Goal: Information Seeking & Learning: Learn about a topic

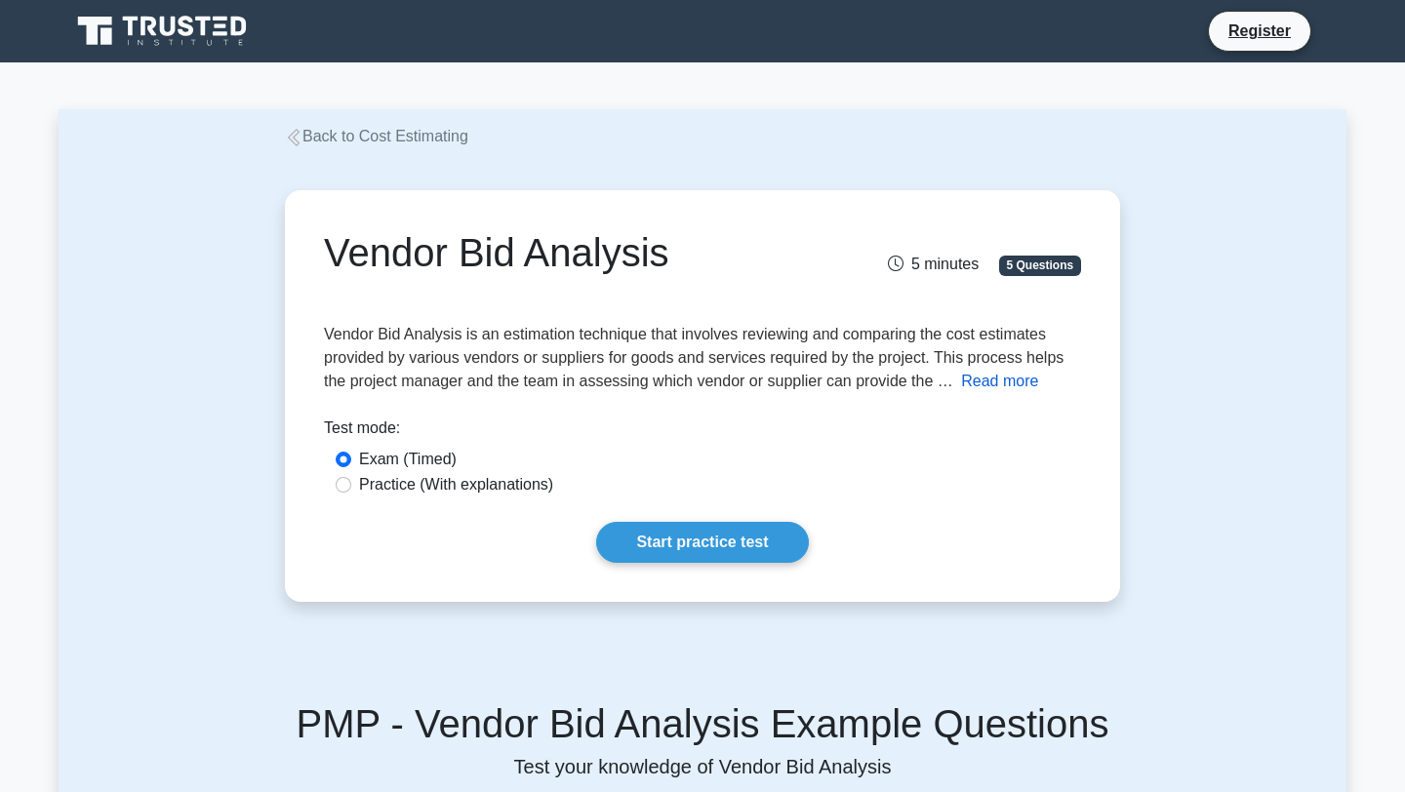
click at [986, 380] on button "Read more" at bounding box center [999, 381] width 77 height 23
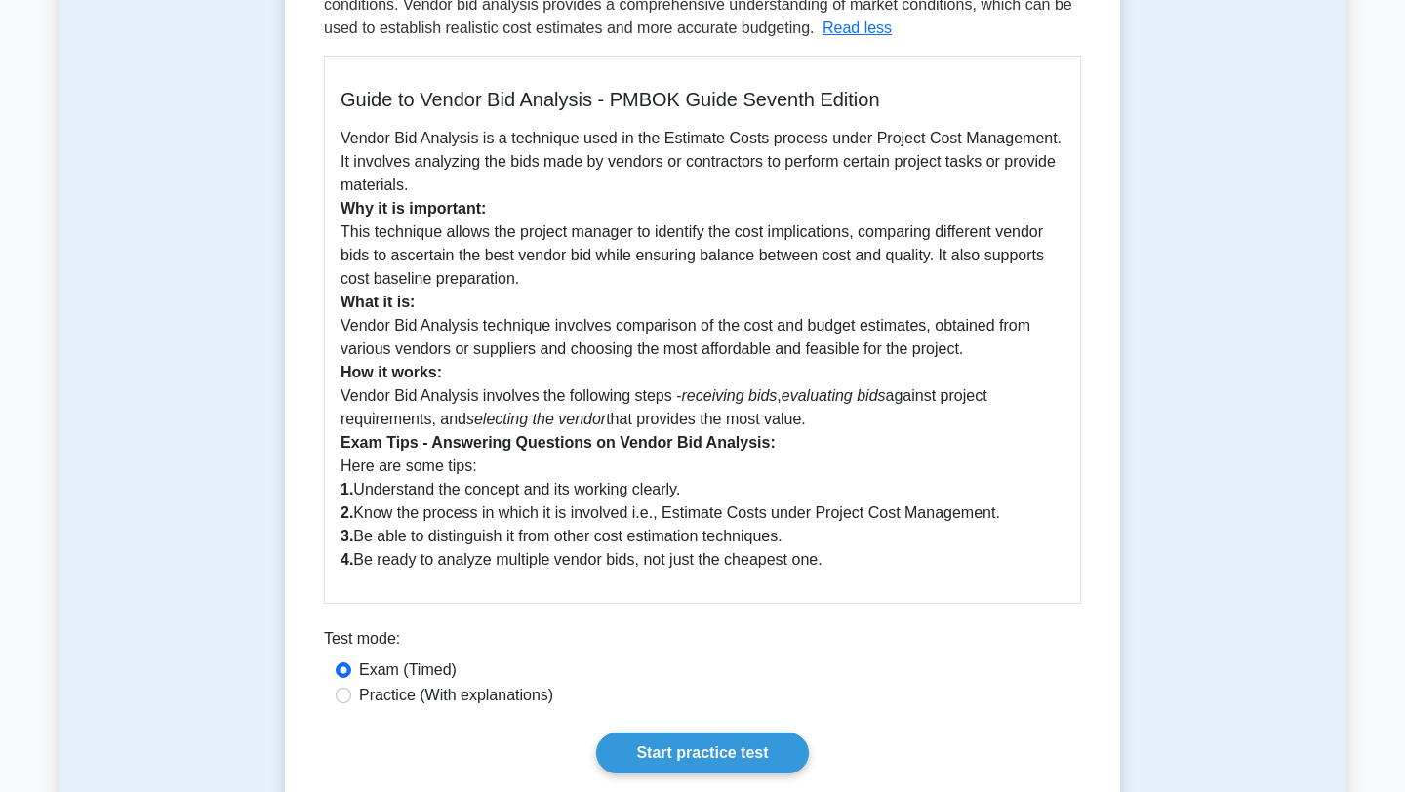
scroll to position [448, 0]
click at [342, 697] on input "Practice (With explanations)" at bounding box center [344, 695] width 16 height 16
radio input "true"
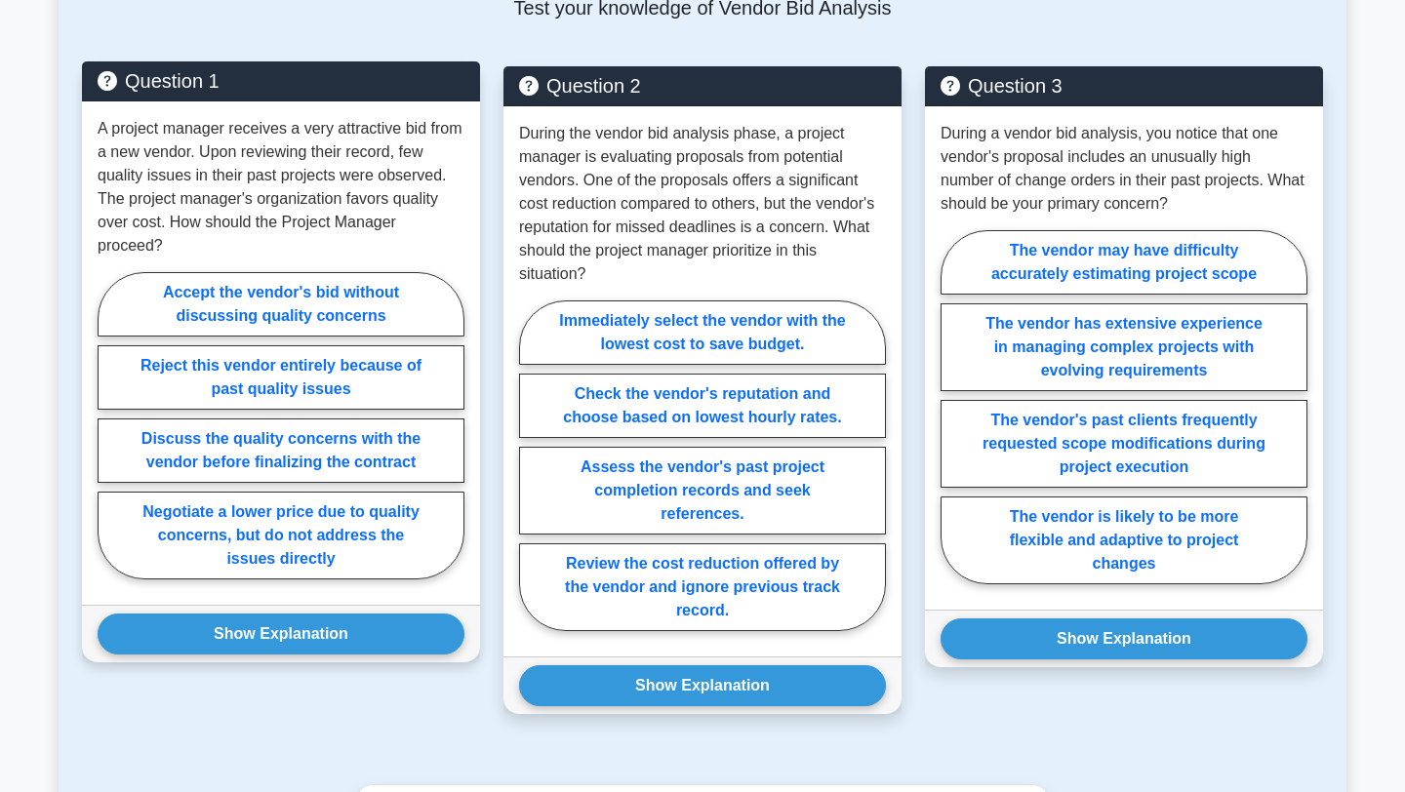
scroll to position [1437, 0]
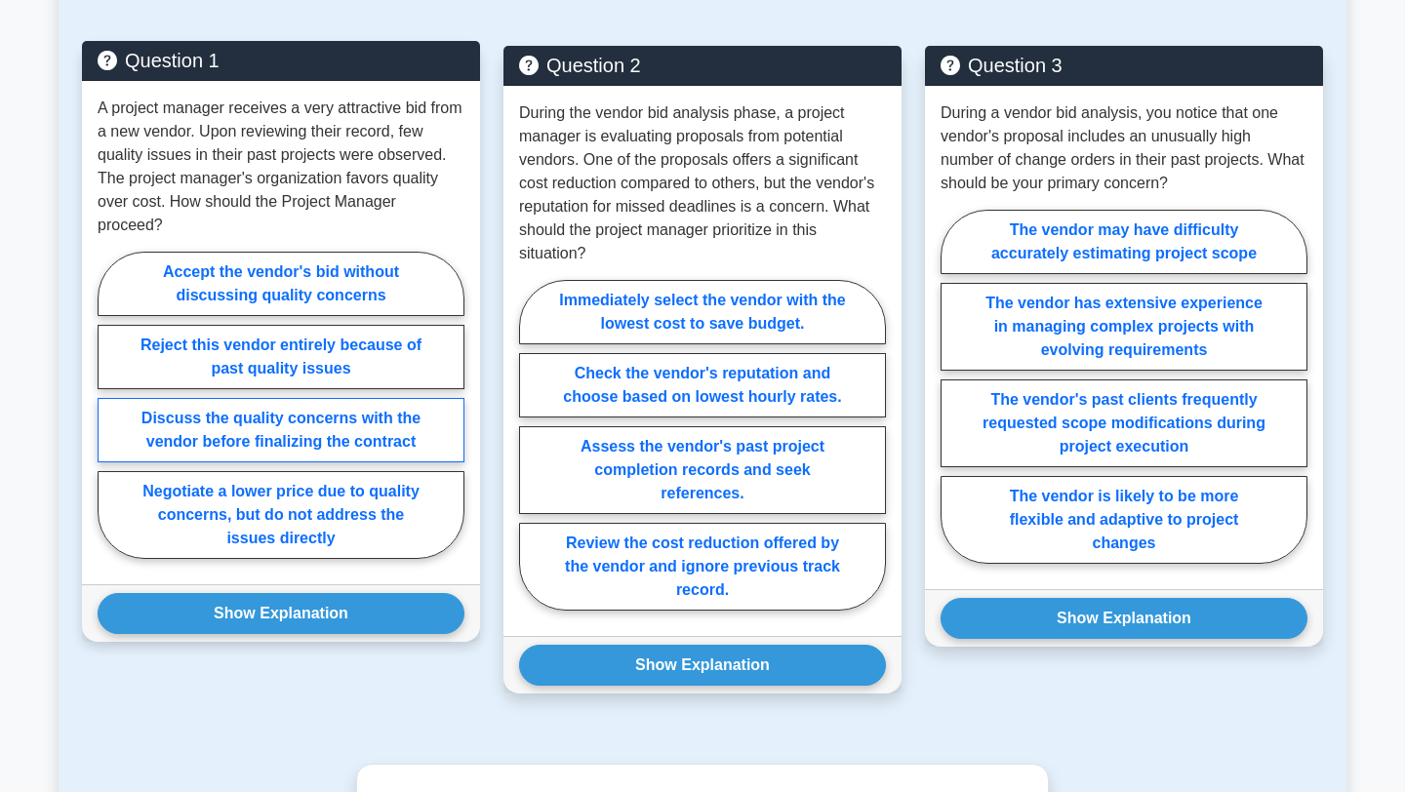
click at [338, 410] on label "Discuss the quality concerns with the vendor before finalizing the contract" at bounding box center [281, 430] width 367 height 64
click at [110, 410] on input "Discuss the quality concerns with the vendor before finalizing the contract" at bounding box center [104, 411] width 13 height 13
radio input "true"
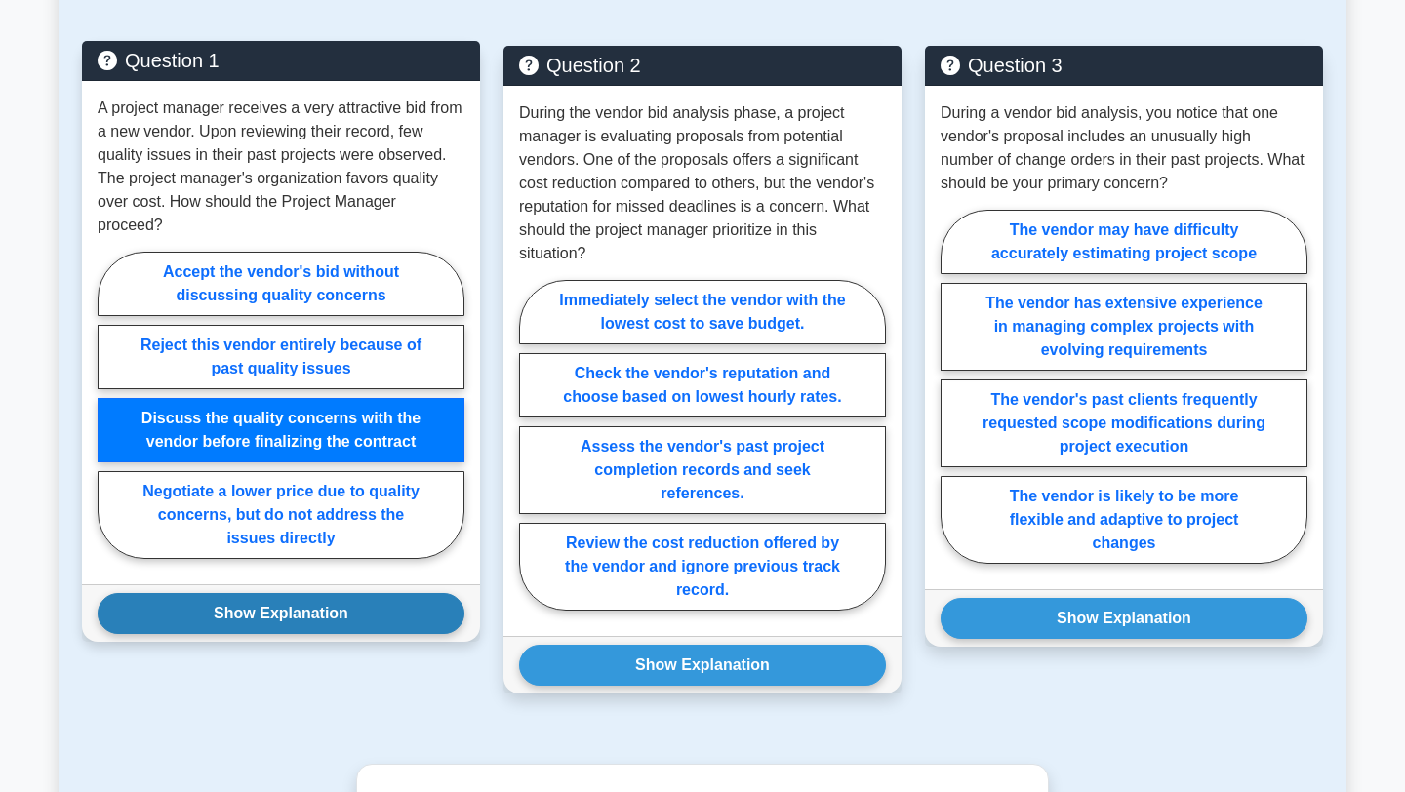
click at [321, 593] on button "Show Explanation" at bounding box center [281, 613] width 367 height 41
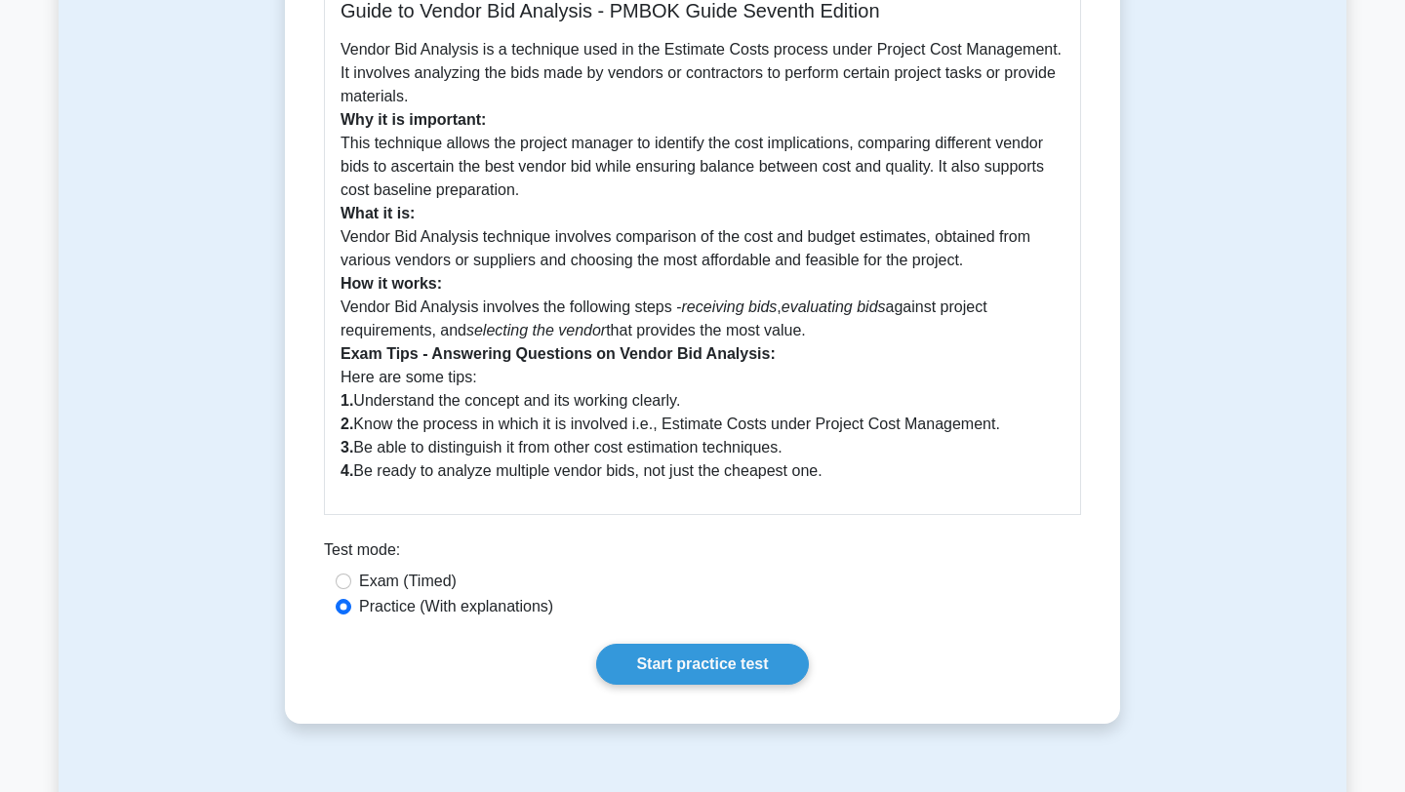
scroll to position [436, 0]
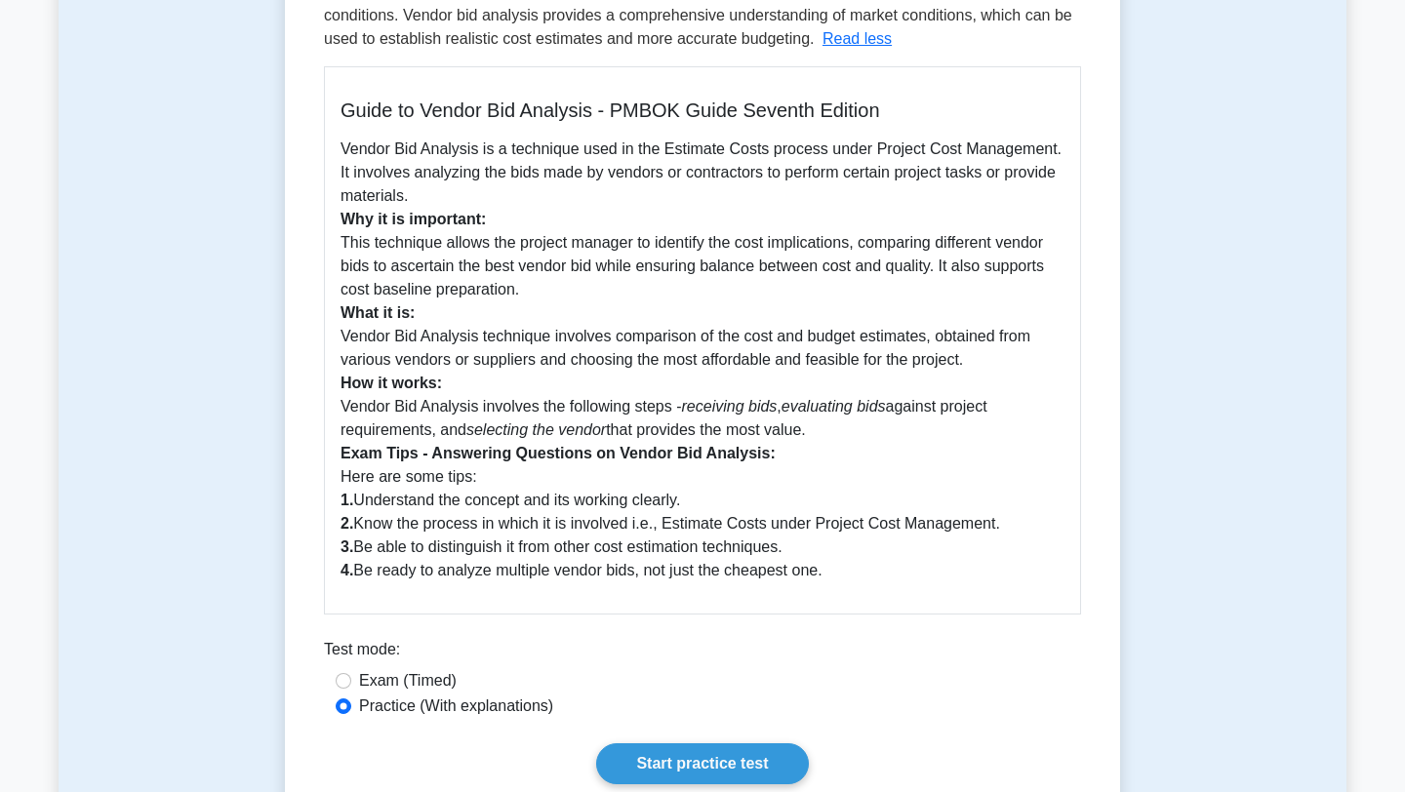
drag, startPoint x: 343, startPoint y: 239, endPoint x: 856, endPoint y: 420, distance: 544.2
click at [856, 420] on p "Vendor Bid Analysis is a technique used in the Estimate Costs process under Pro…" at bounding box center [702, 360] width 724 height 445
copy p "This technique allows the project manager to identify the cost implications, co…"
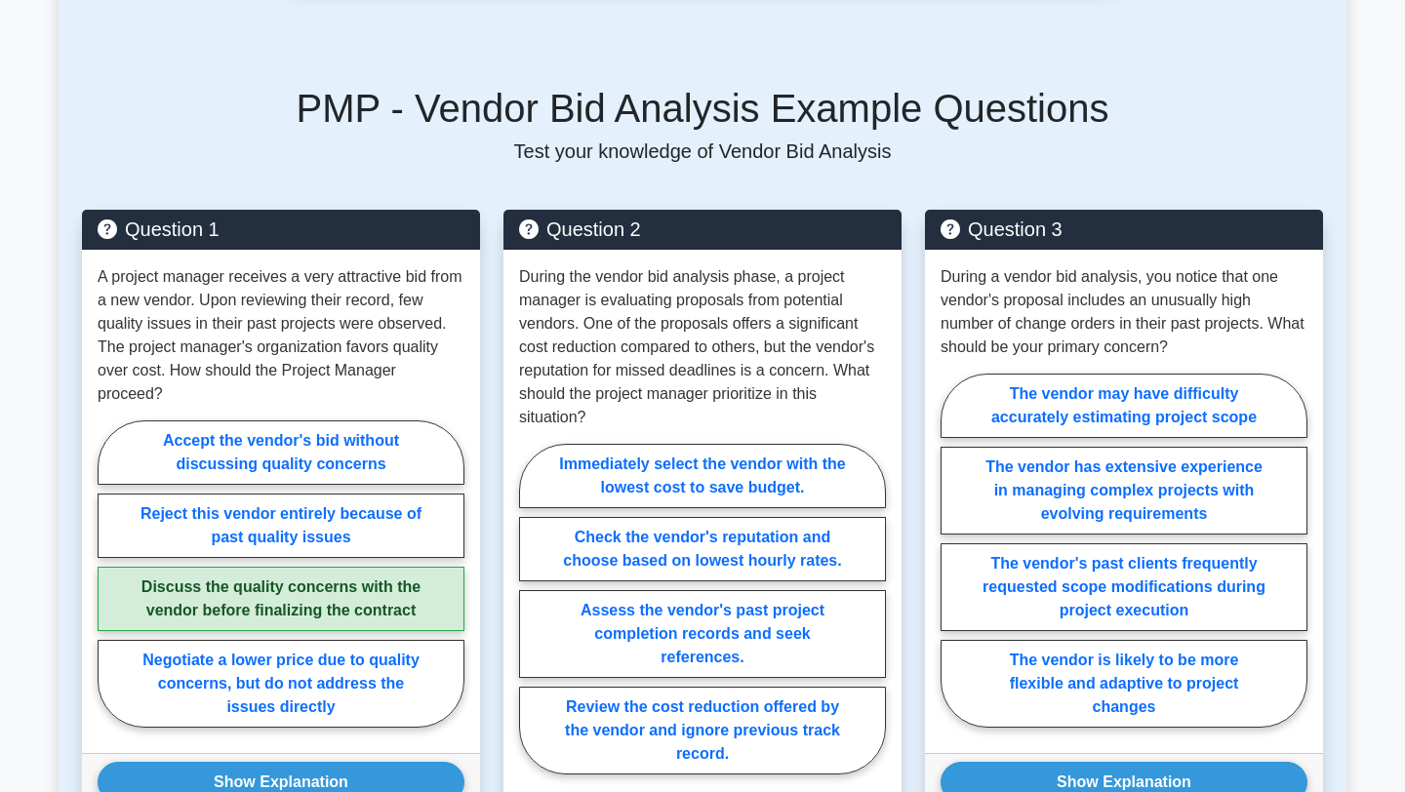
scroll to position [1288, 0]
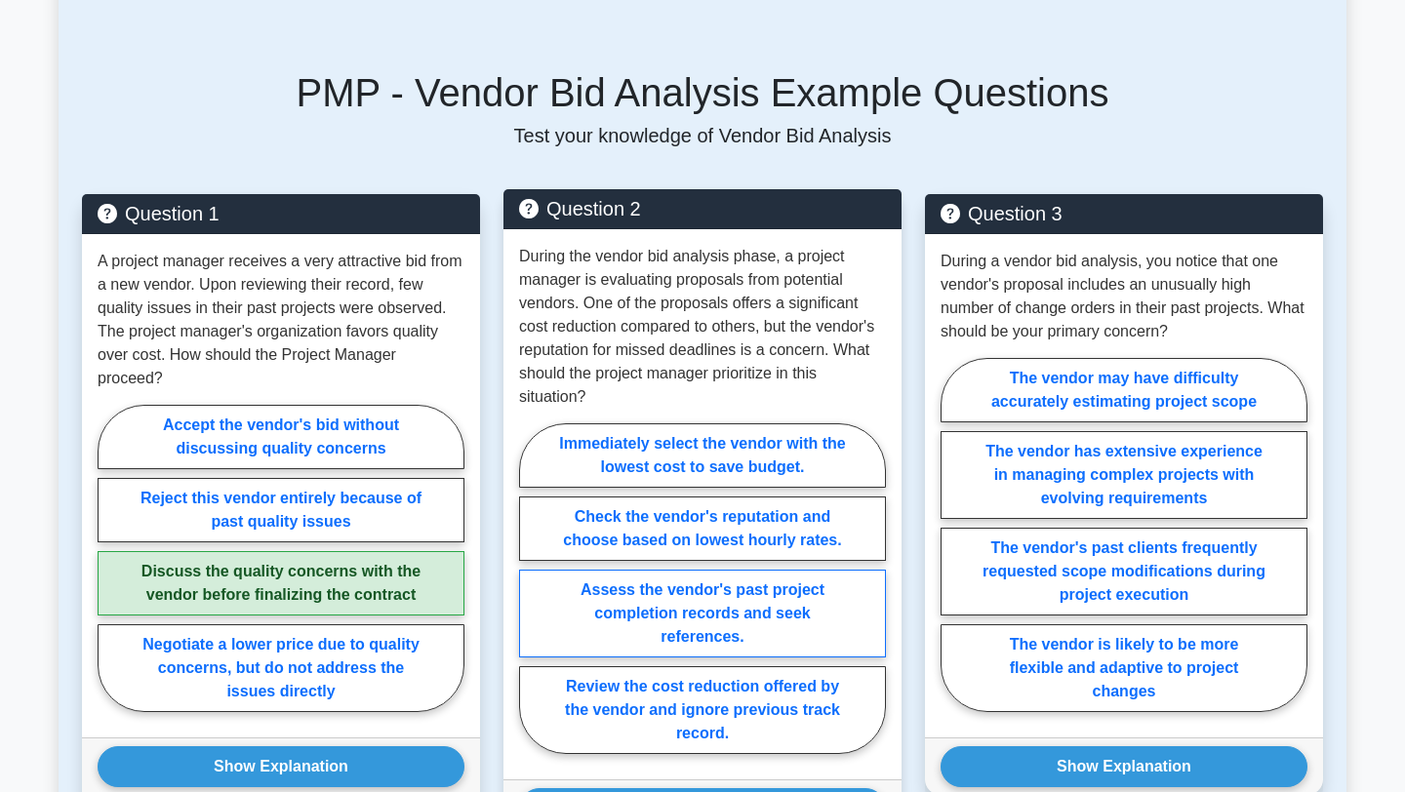
click at [578, 622] on label "Assess the vendor's past project completion records and seek references." at bounding box center [702, 614] width 367 height 88
click at [532, 601] on input "Assess the vendor's past project completion records and seek references." at bounding box center [525, 594] width 13 height 13
radio input "true"
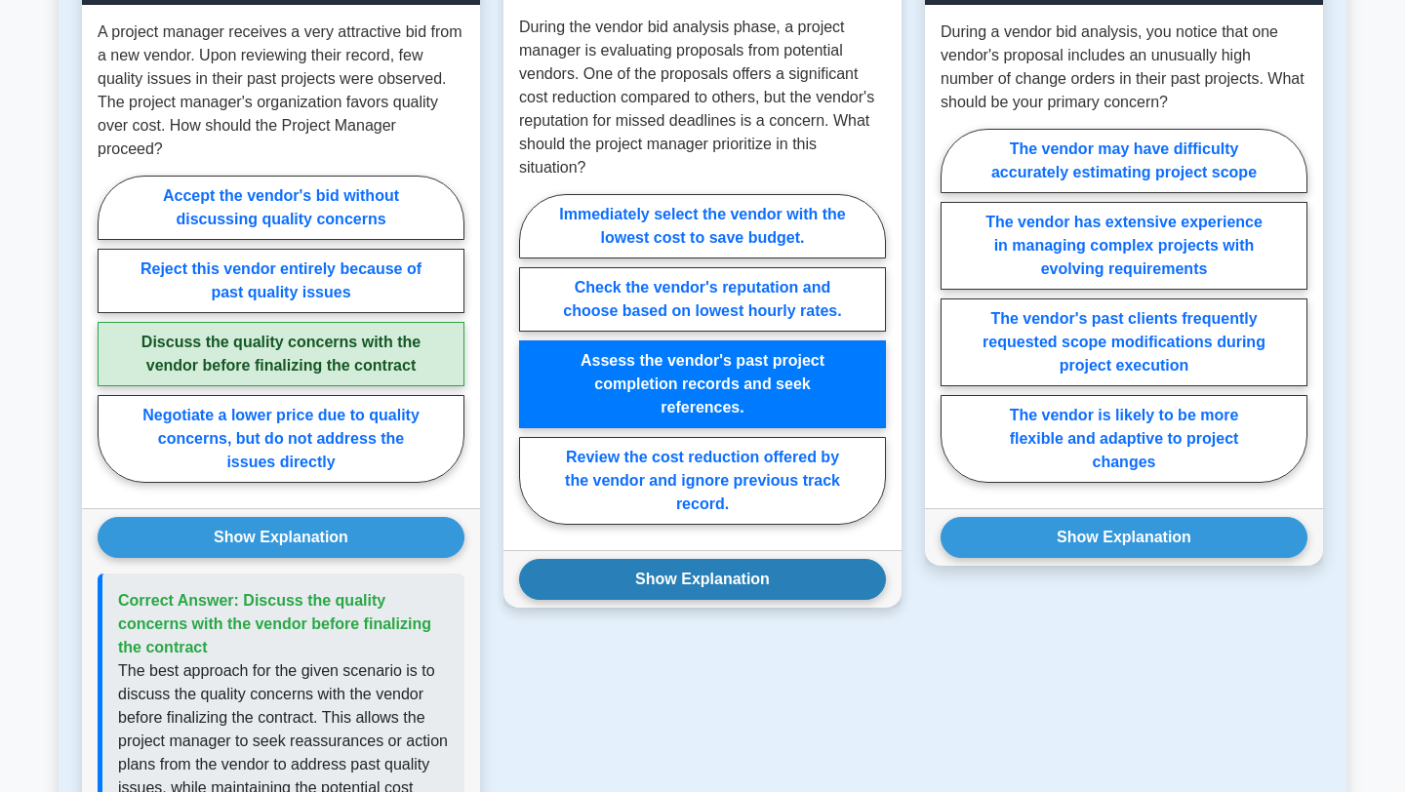
scroll to position [1516, 0]
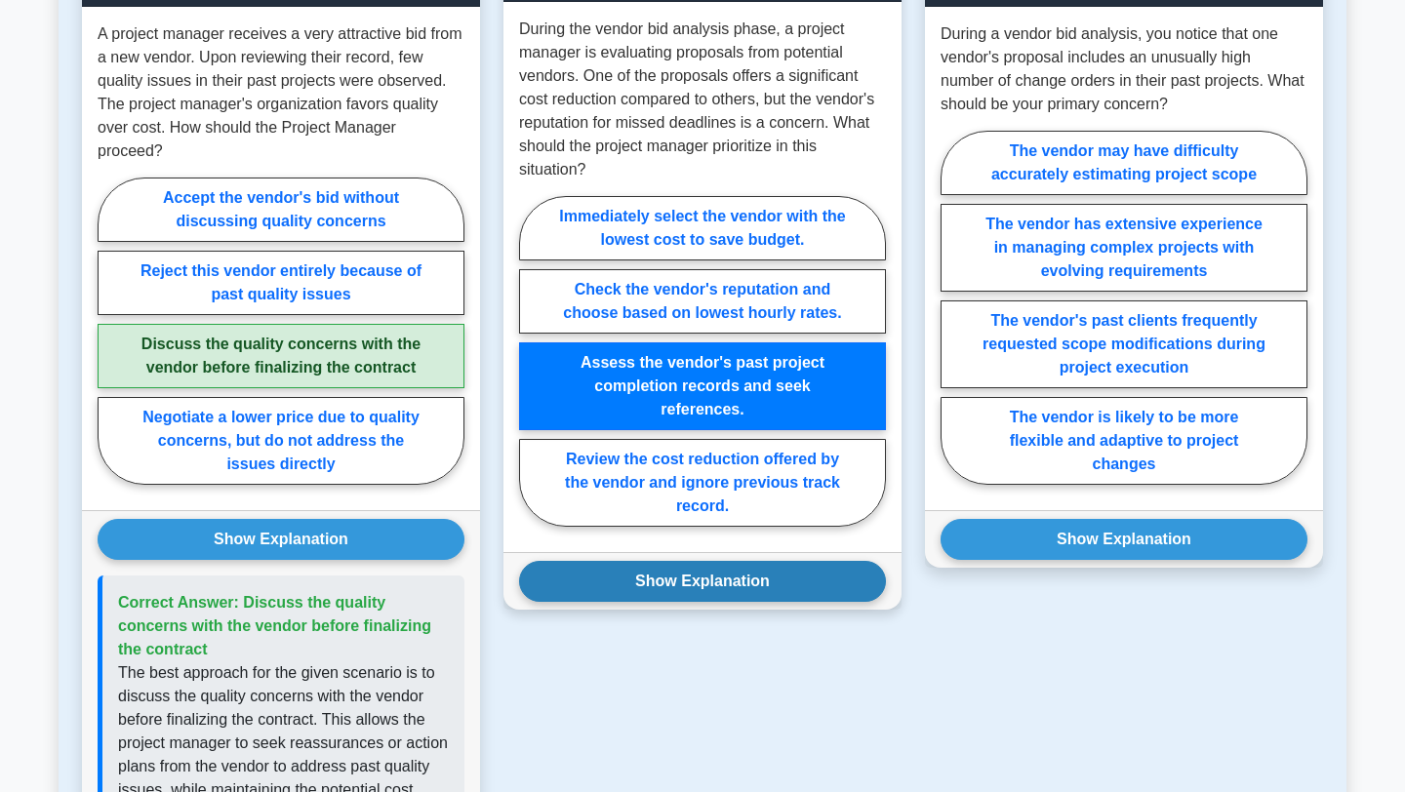
click at [622, 576] on button "Show Explanation" at bounding box center [702, 581] width 367 height 41
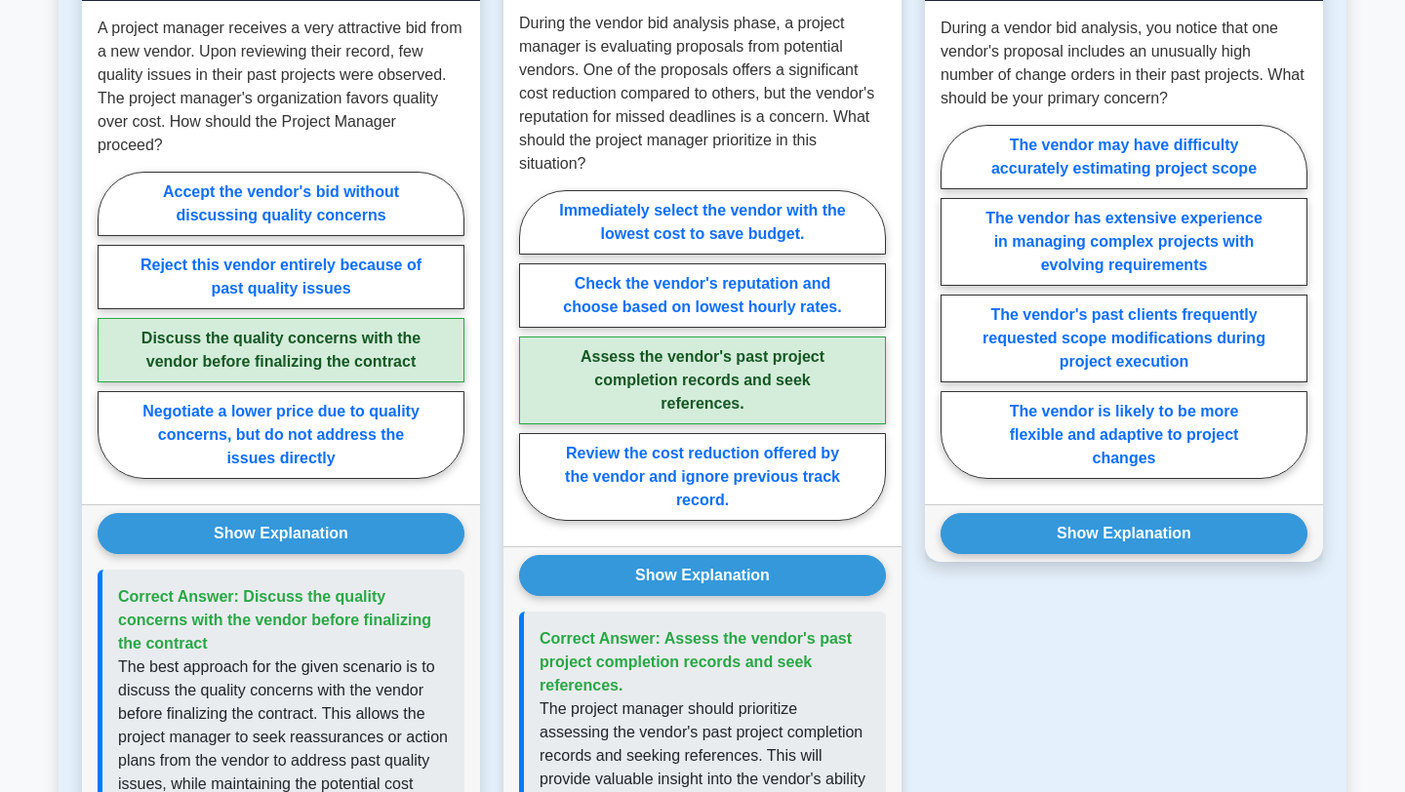
scroll to position [1506, 0]
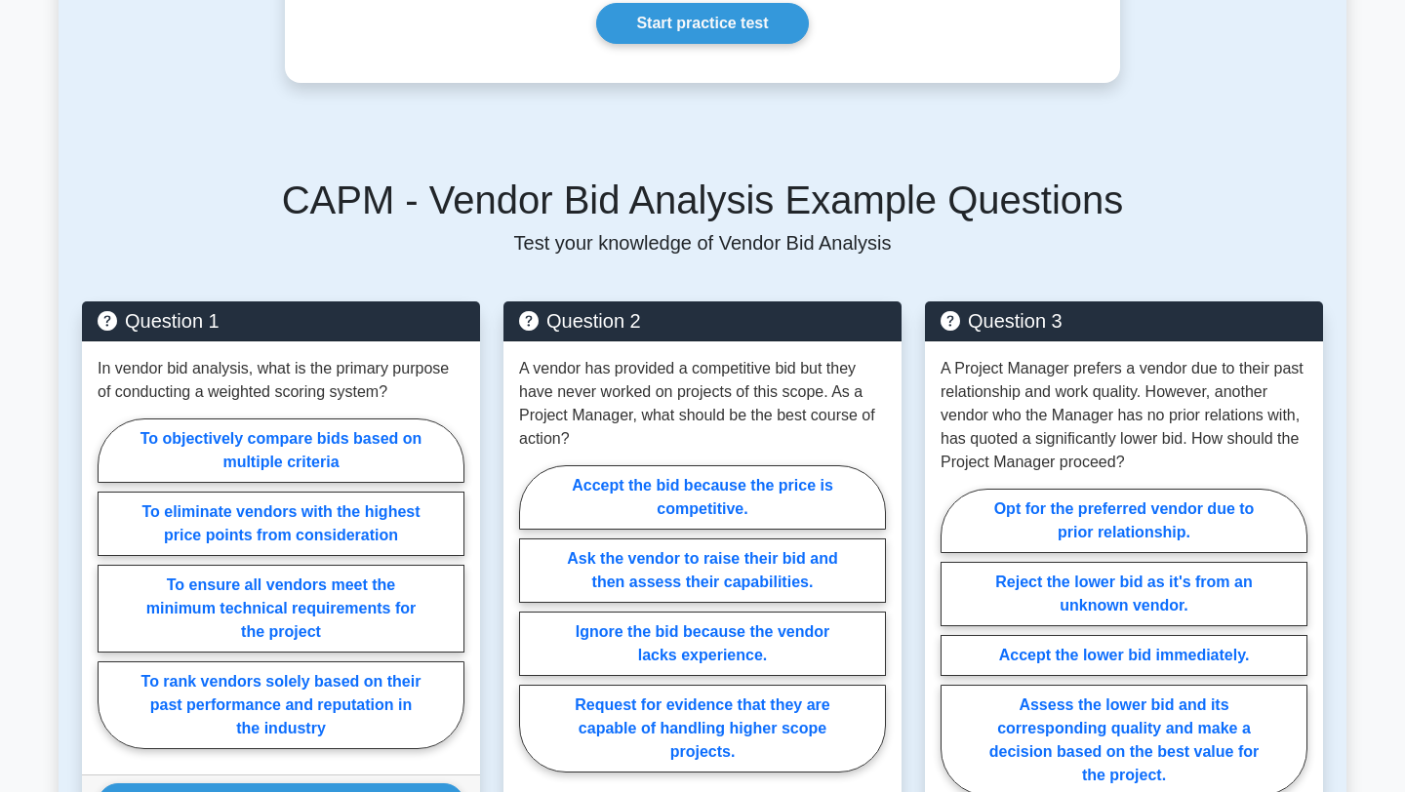
scroll to position [535, 0]
